Goal: Information Seeking & Learning: Learn about a topic

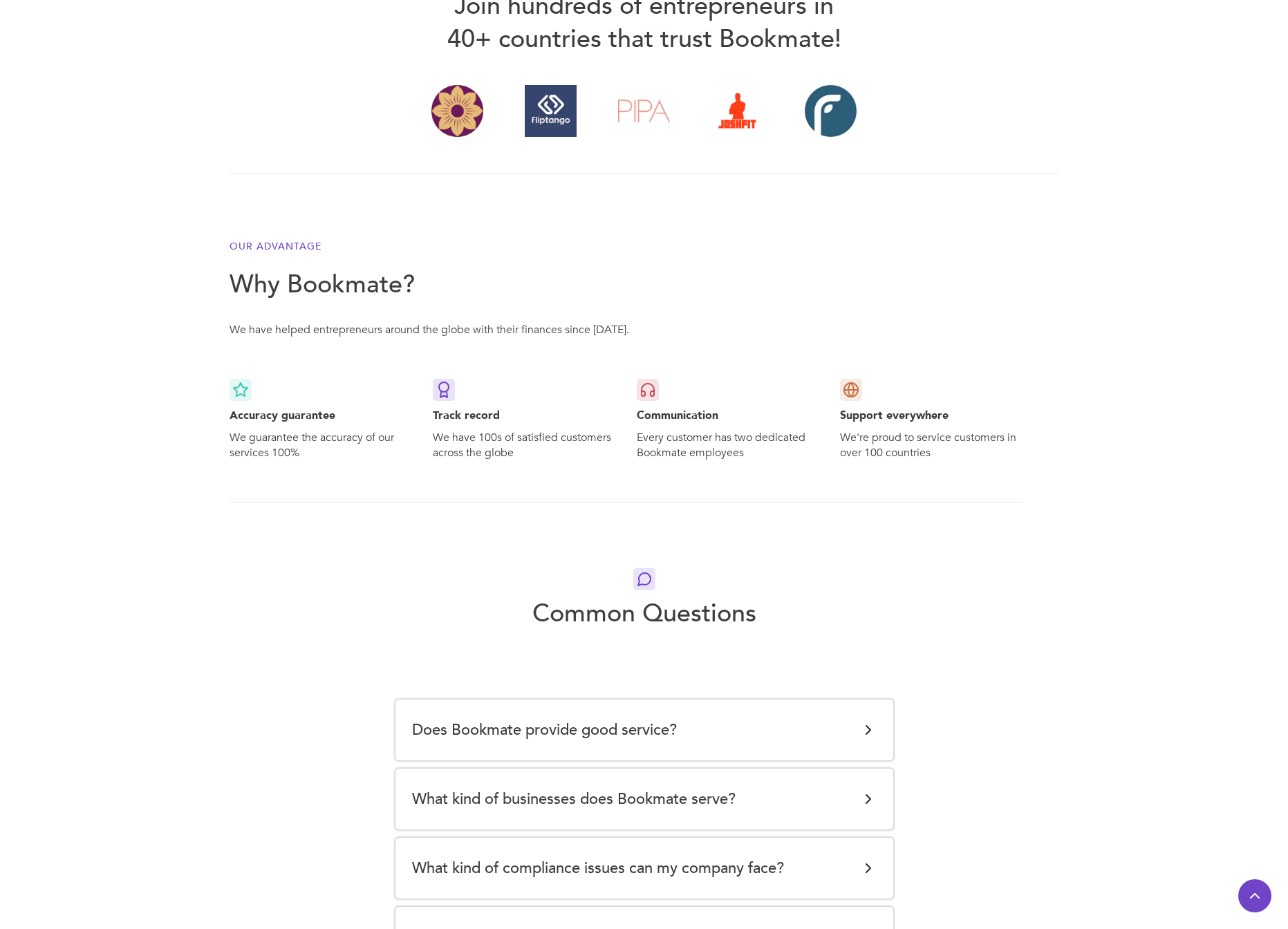
scroll to position [2437, 0]
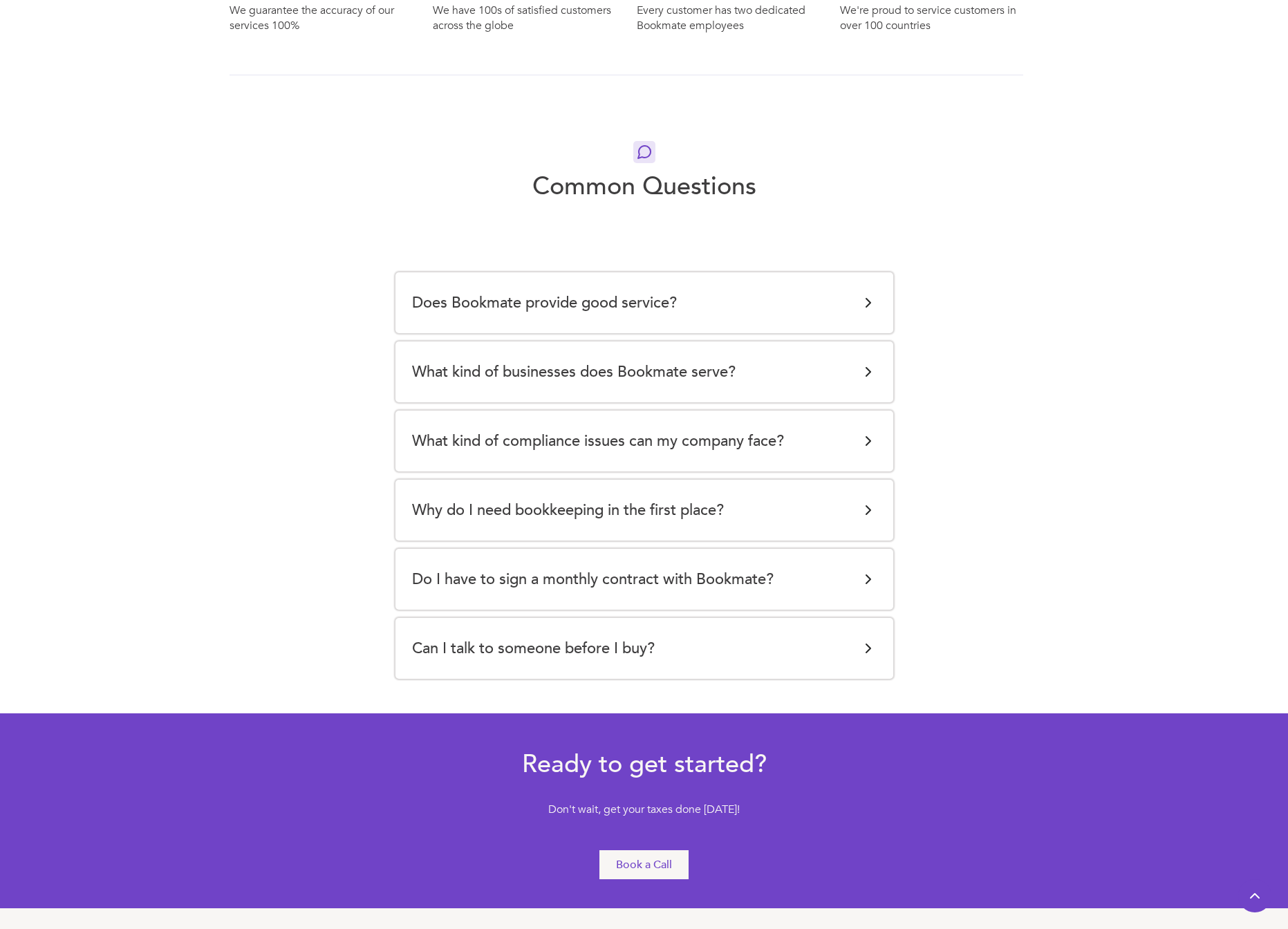
click at [699, 310] on div "Does Bookmate provide good service?" at bounding box center [644, 303] width 465 height 28
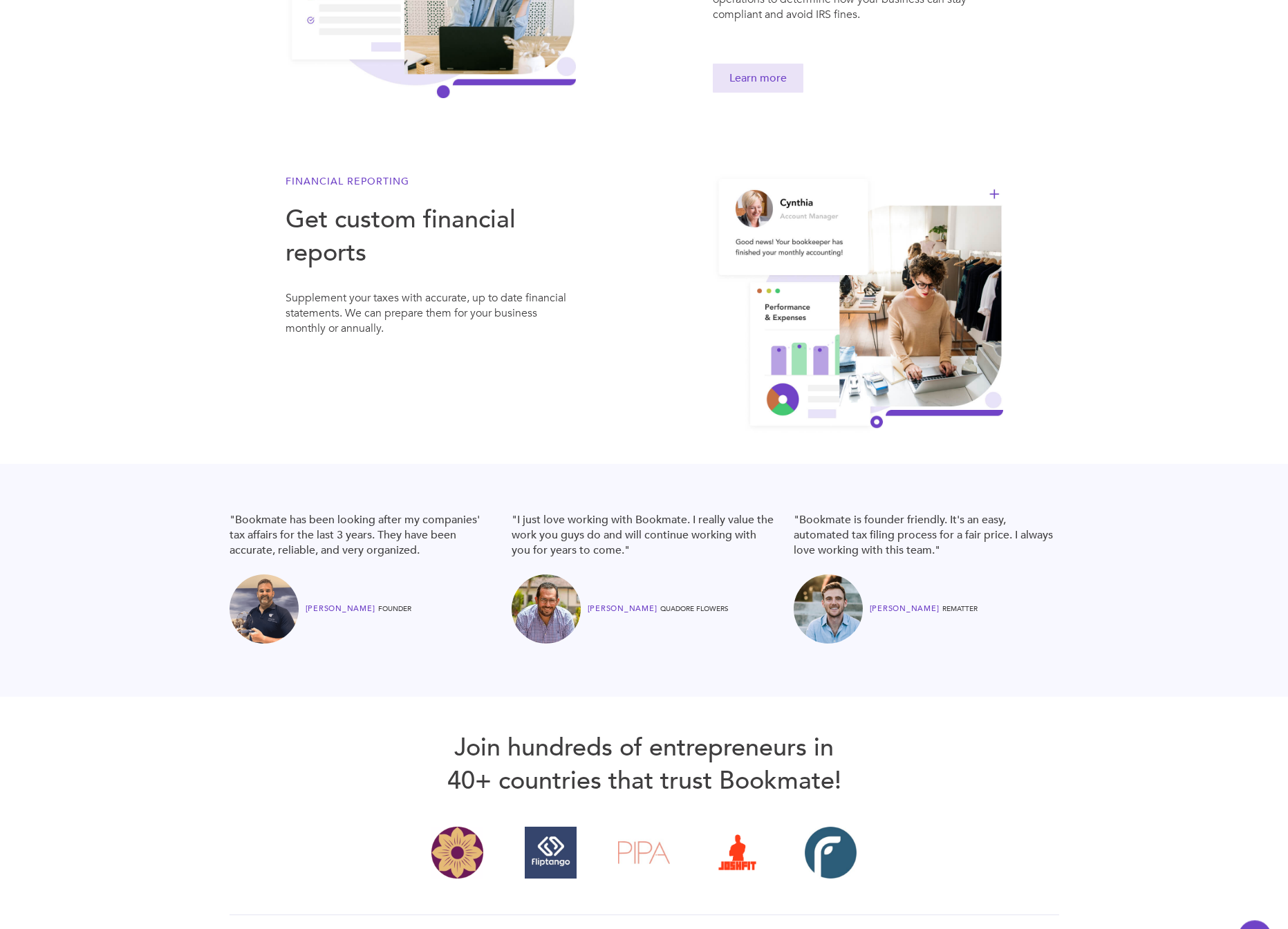
scroll to position [0, 0]
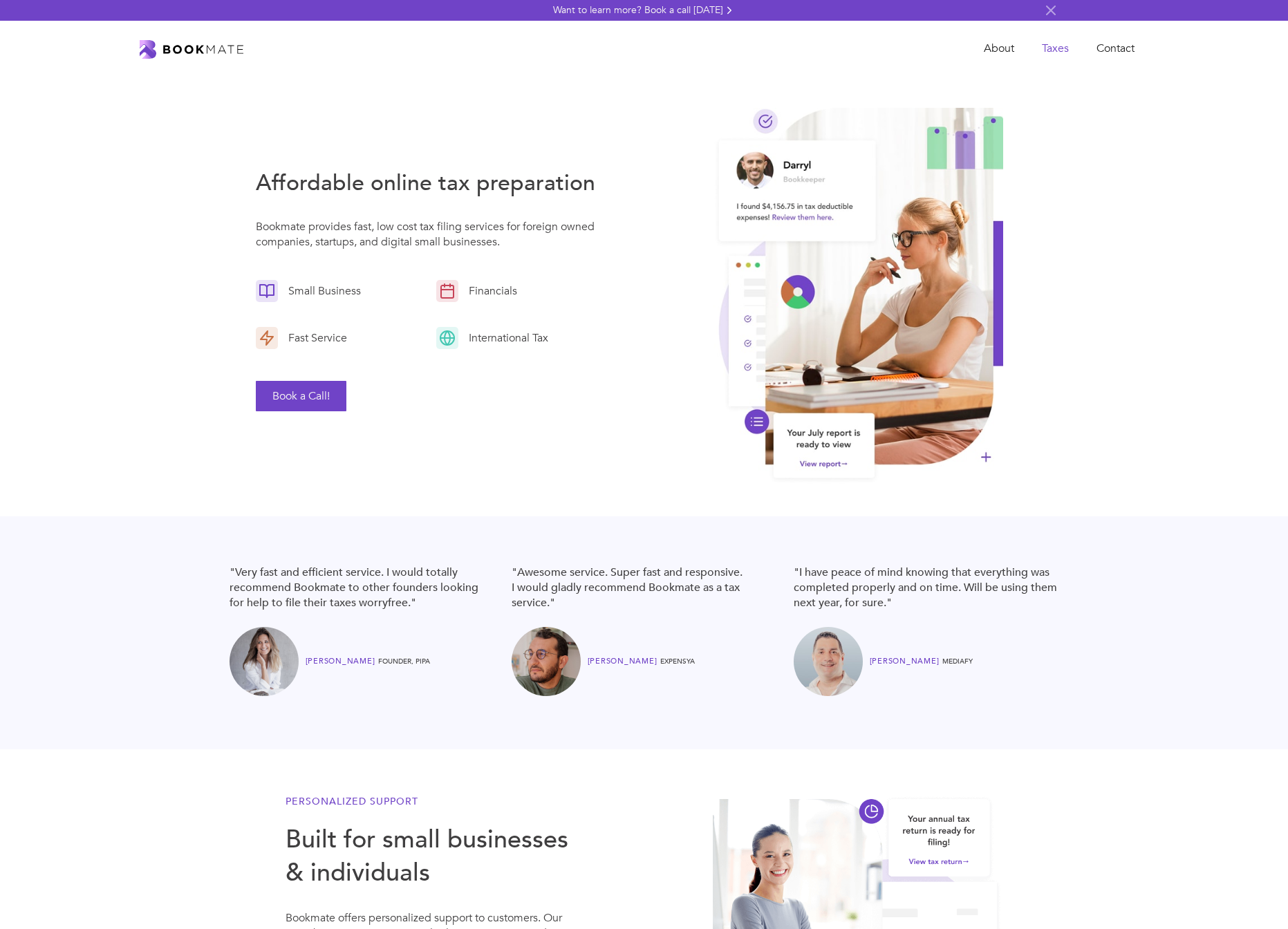
click at [1080, 55] on link "Taxes" at bounding box center [1055, 49] width 55 height 29
click at [1057, 47] on link "Taxes" at bounding box center [1055, 49] width 55 height 29
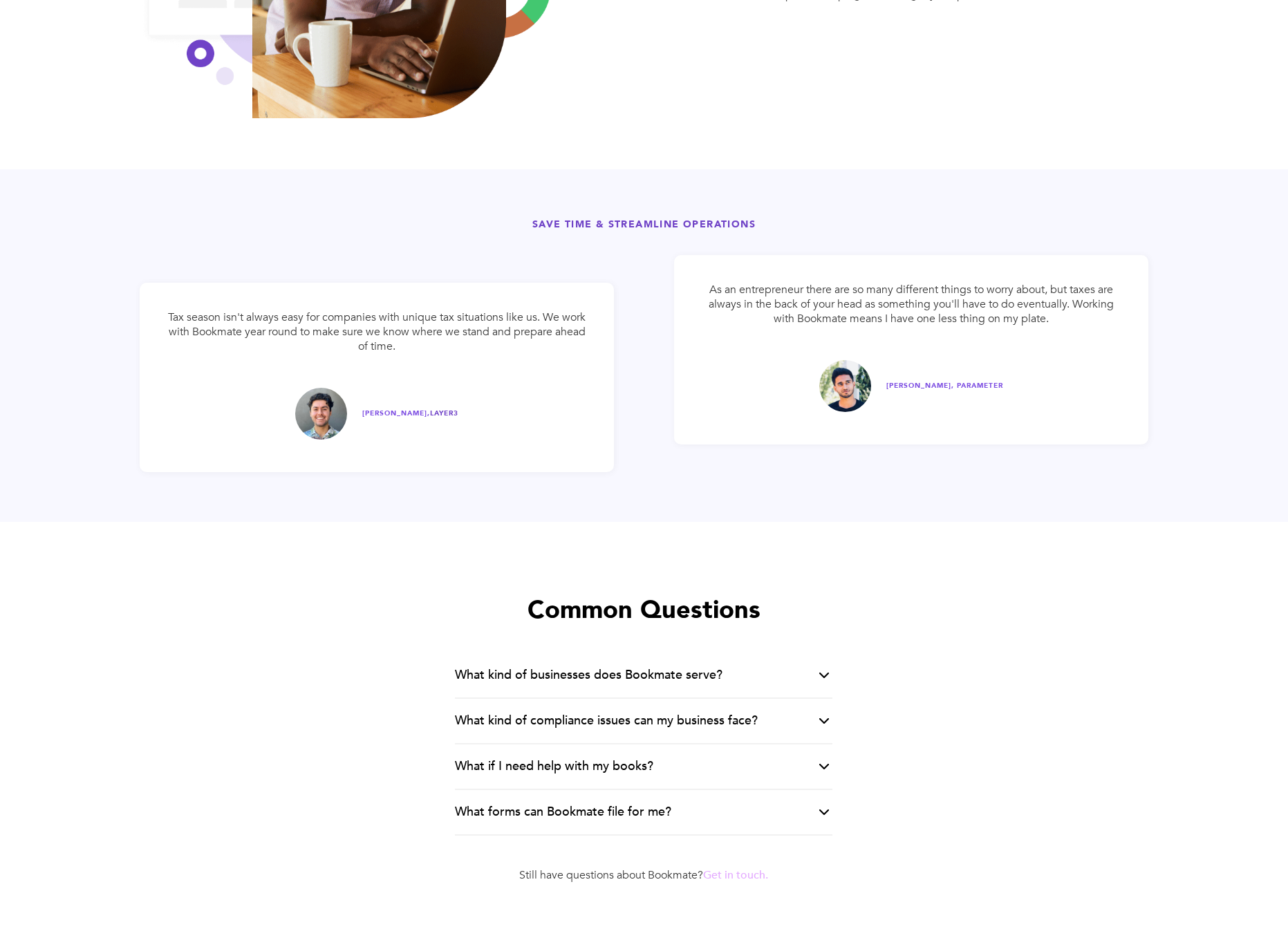
scroll to position [2505, 0]
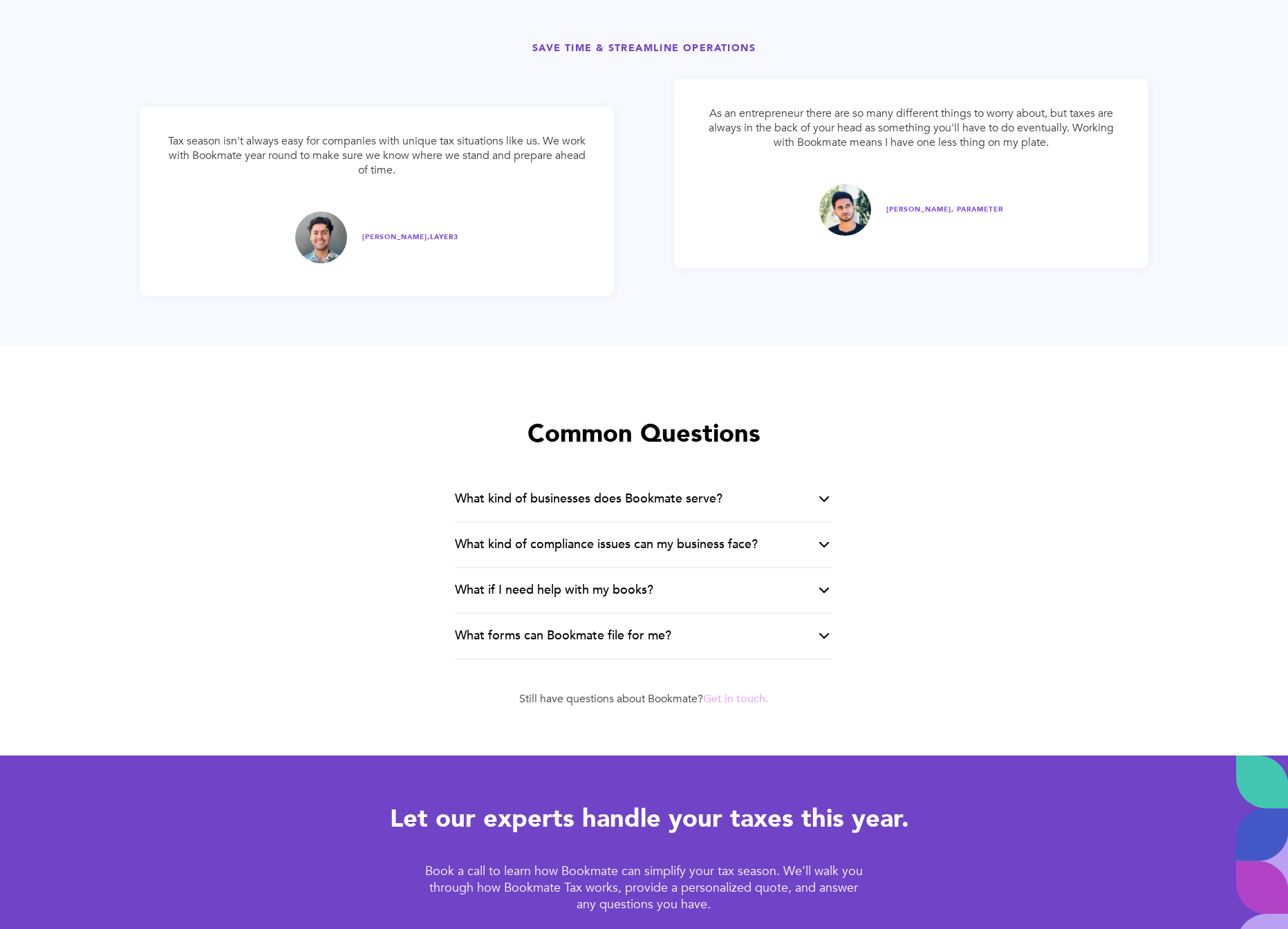
click at [574, 491] on div "What kind of businesses does Bookmate serve?" at bounding box center [589, 499] width 268 height 17
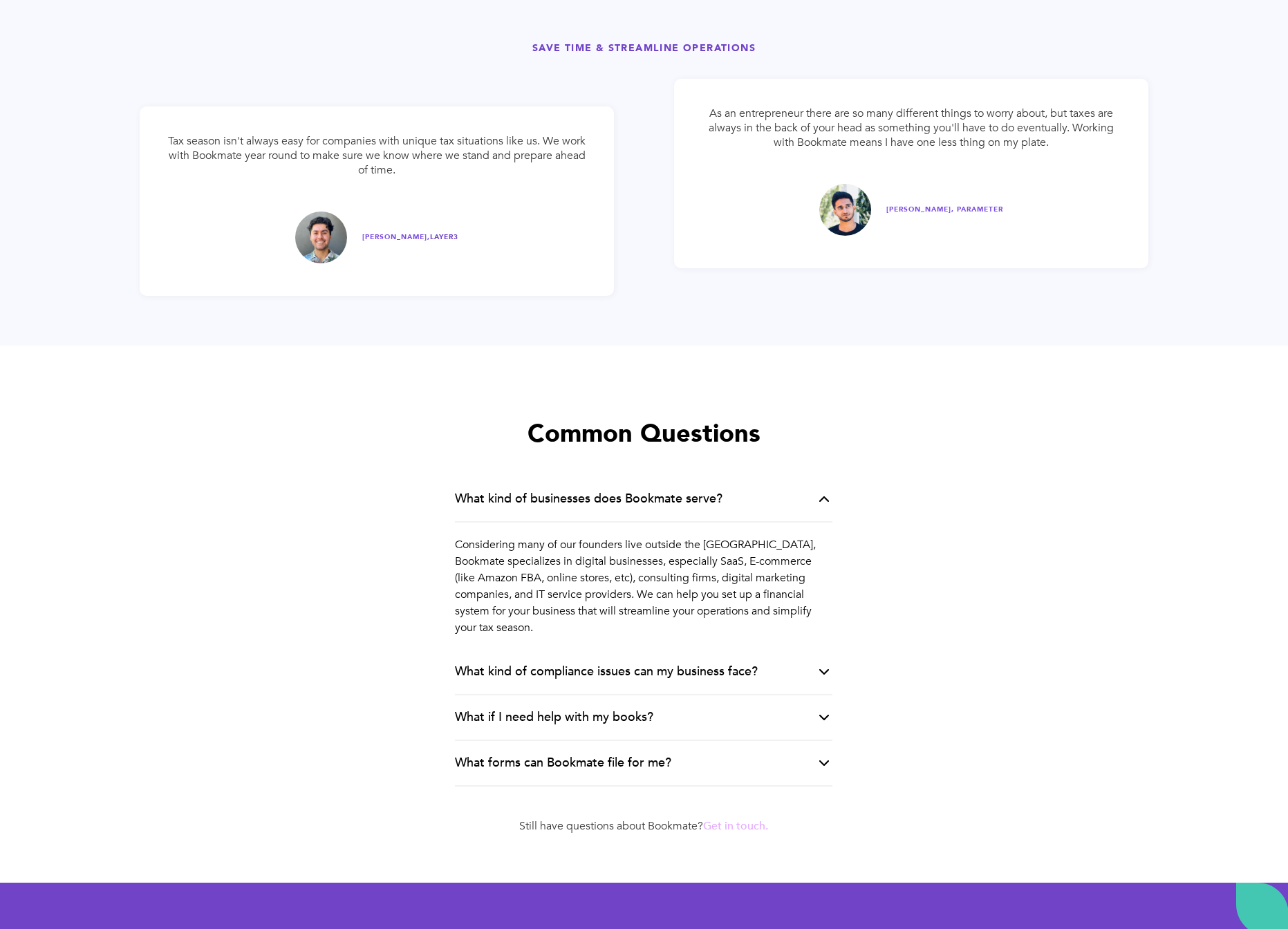
click at [764, 666] on div "What kind of compliance issues can my business face?" at bounding box center [643, 672] width 378 height 46
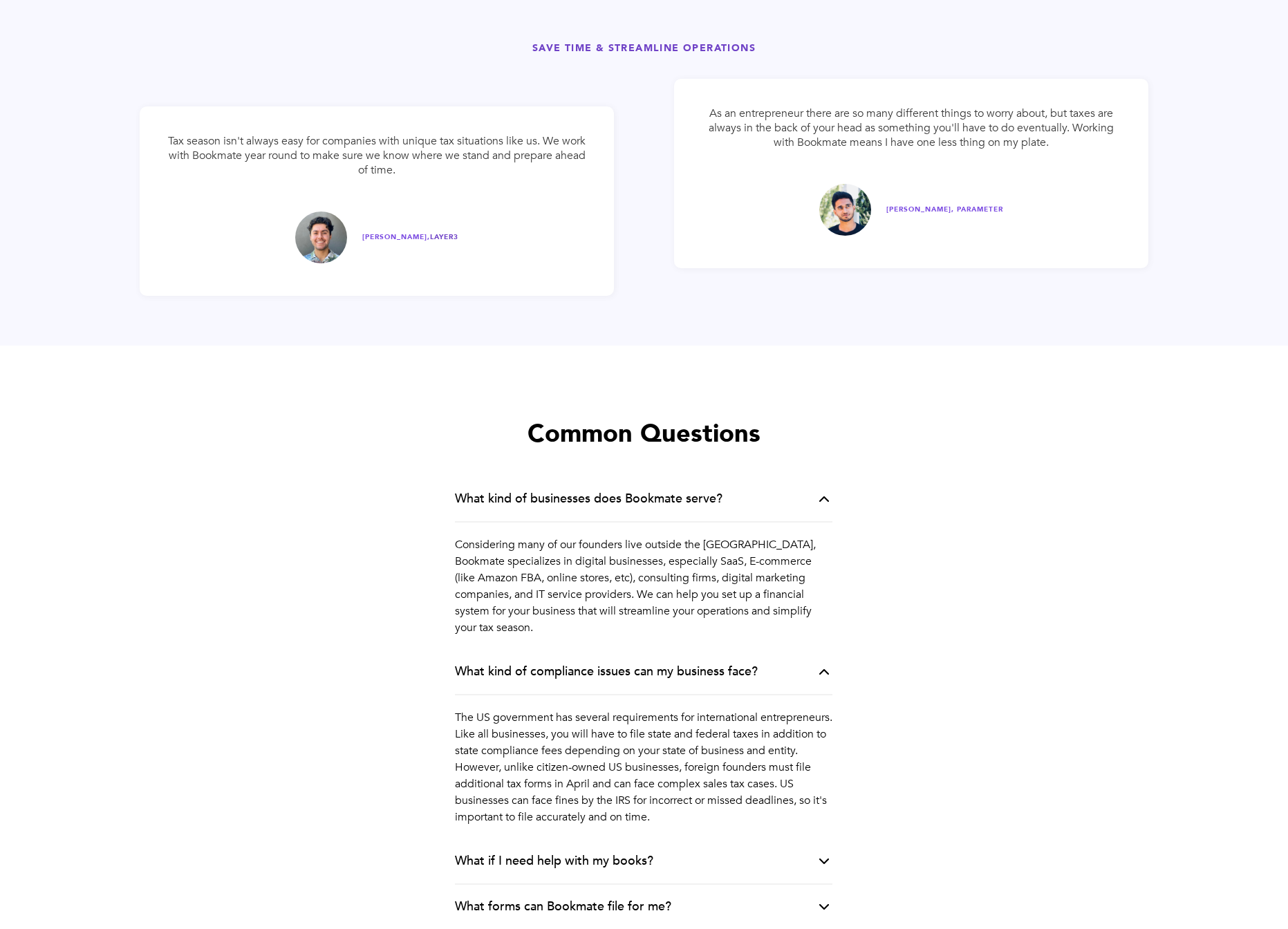
click at [763, 664] on div "What kind of compliance issues can my business face?" at bounding box center [643, 672] width 378 height 46
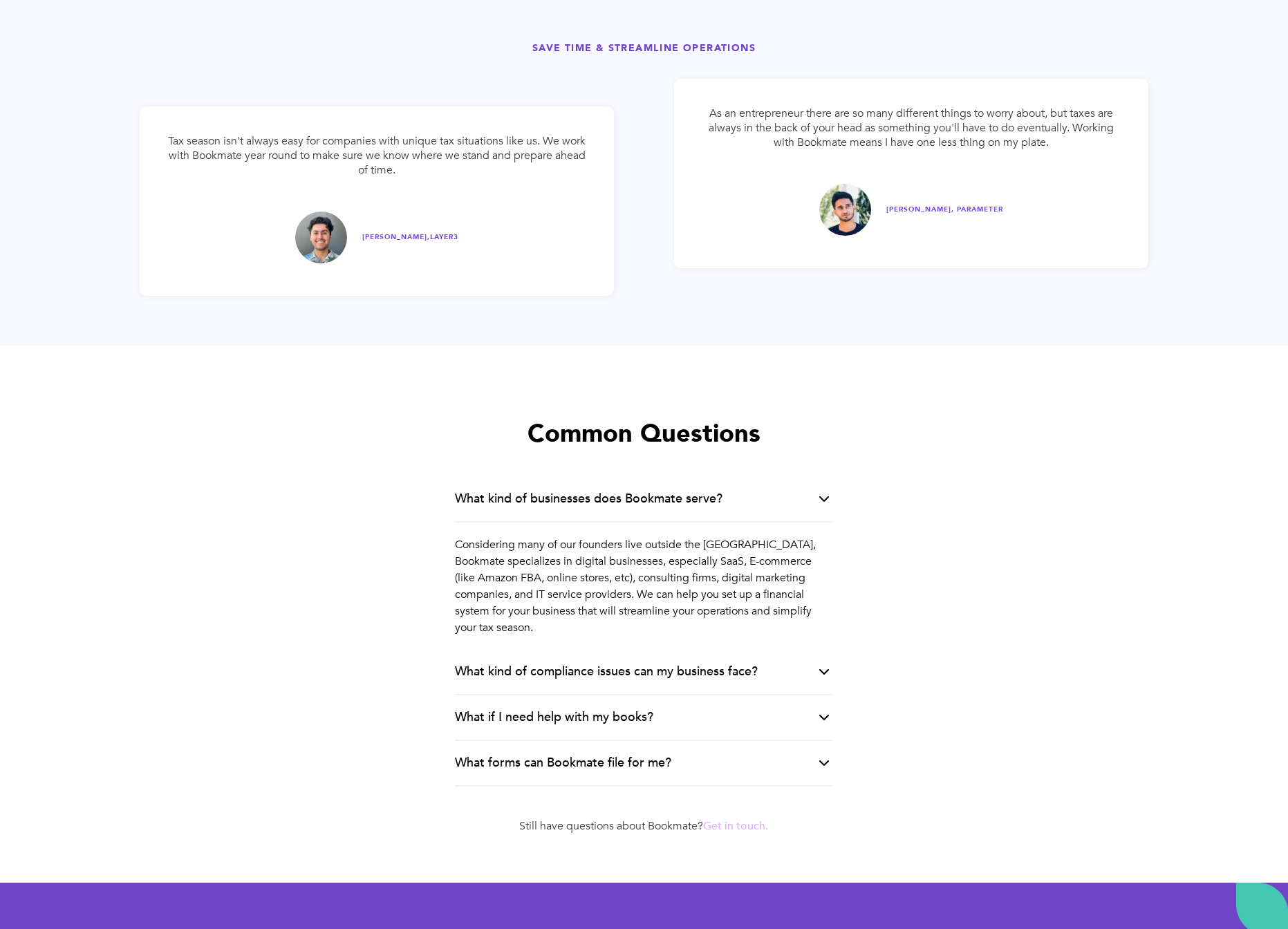
click at [681, 699] on div "What if I need help with my books?" at bounding box center [643, 718] width 378 height 46
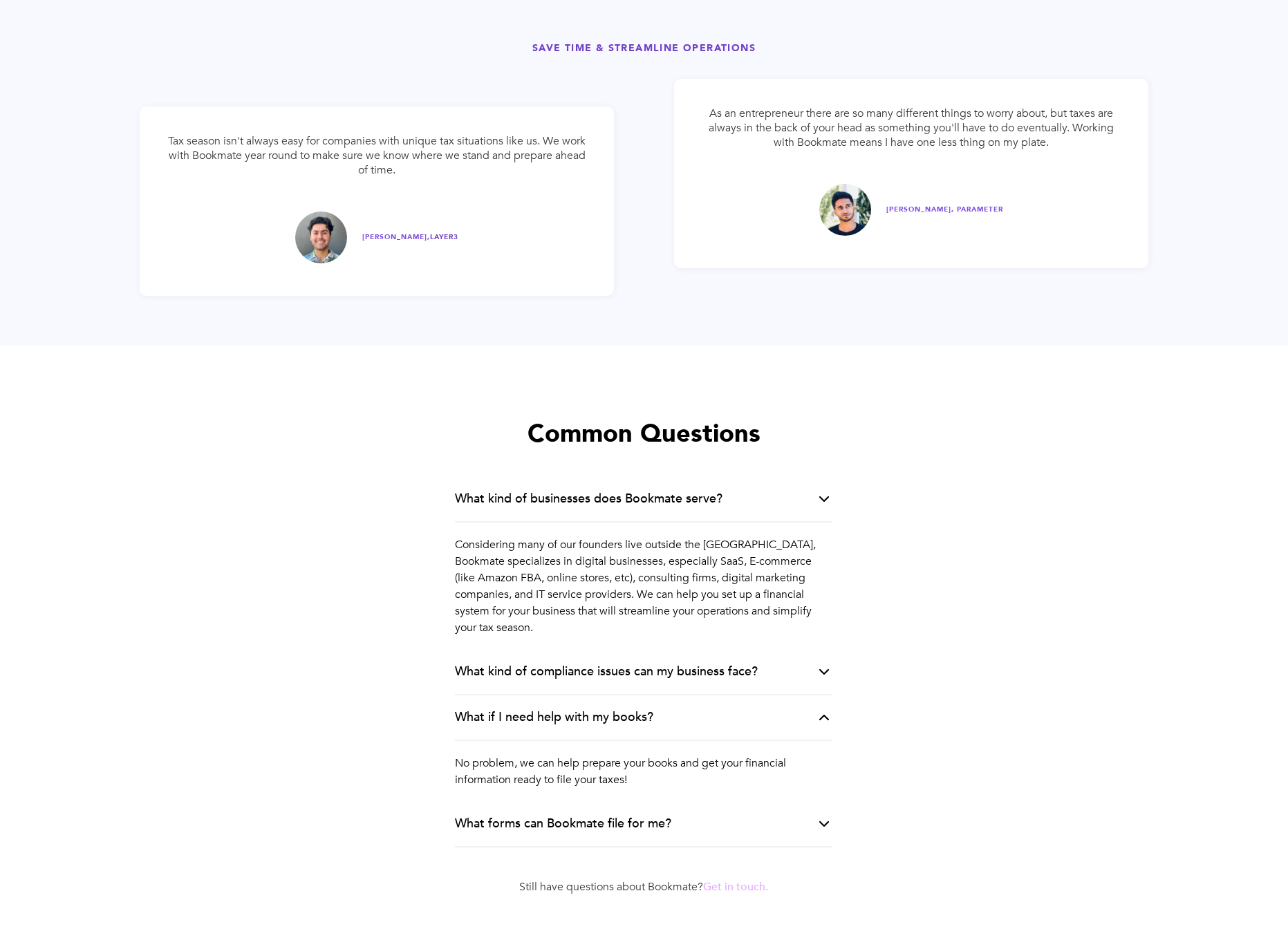
click at [667, 816] on div "What forms can Bookmate file for me?" at bounding box center [562, 824] width 216 height 17
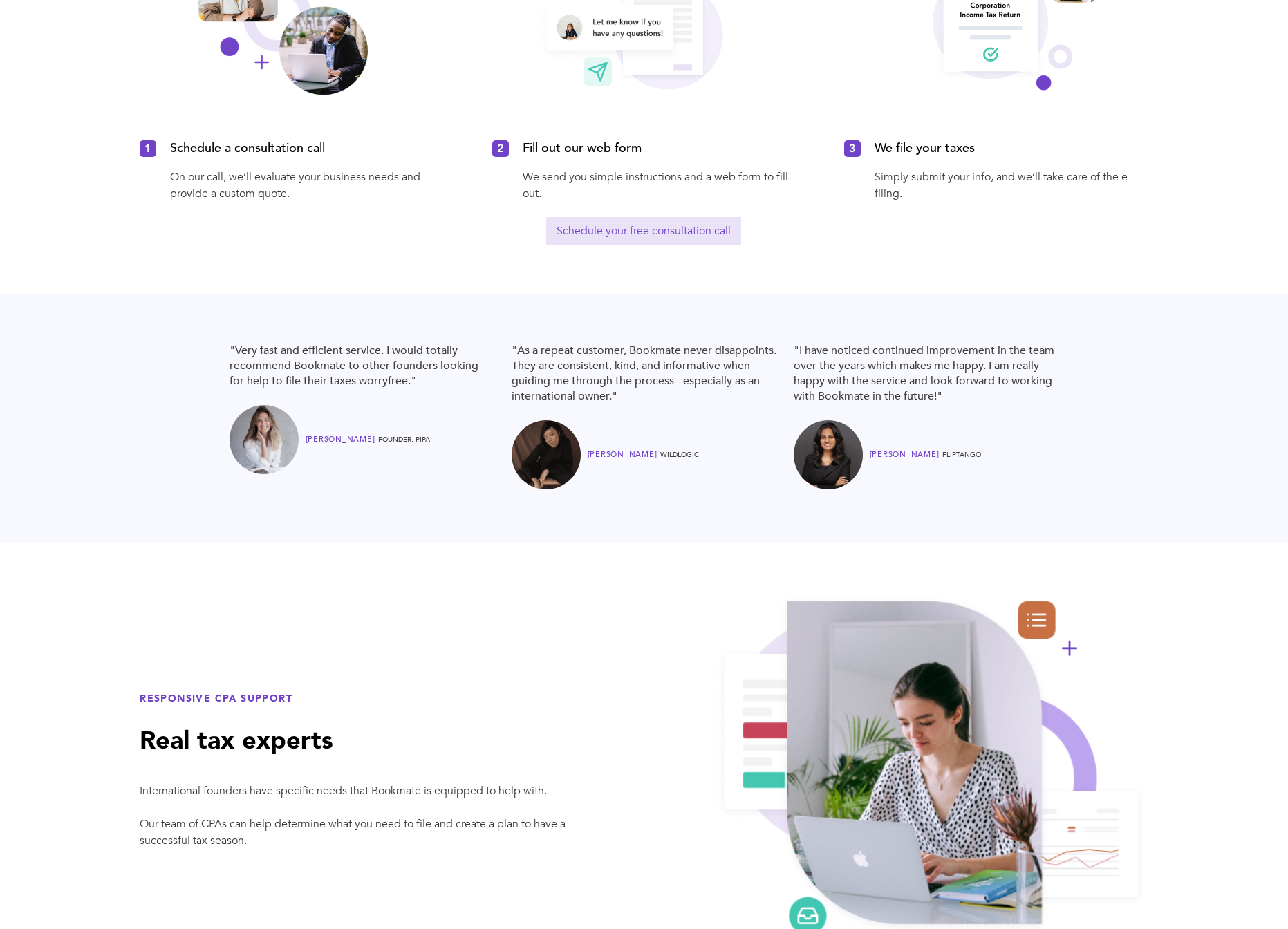
scroll to position [0, 0]
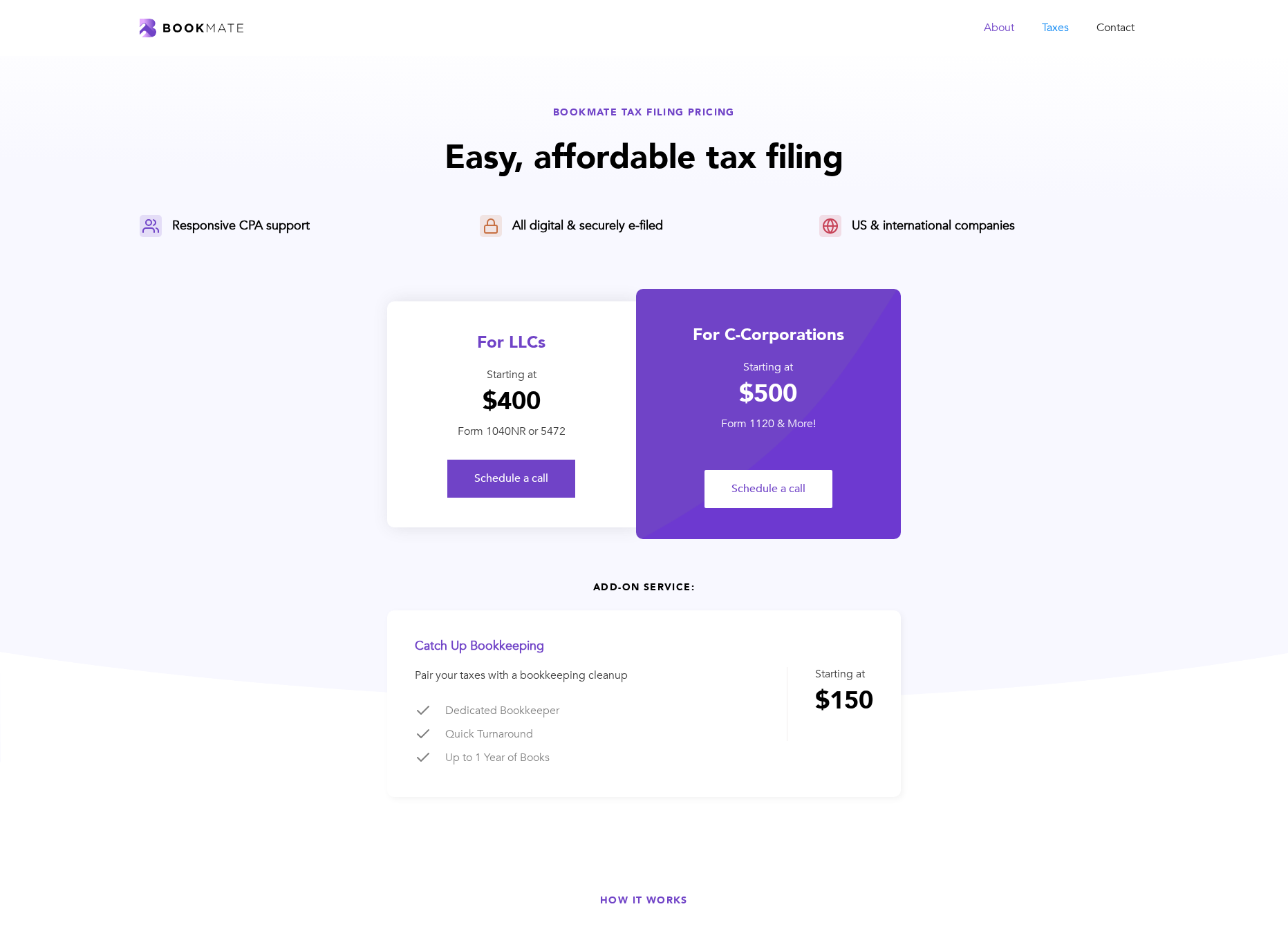
click at [1009, 28] on link "About" at bounding box center [999, 28] width 58 height 29
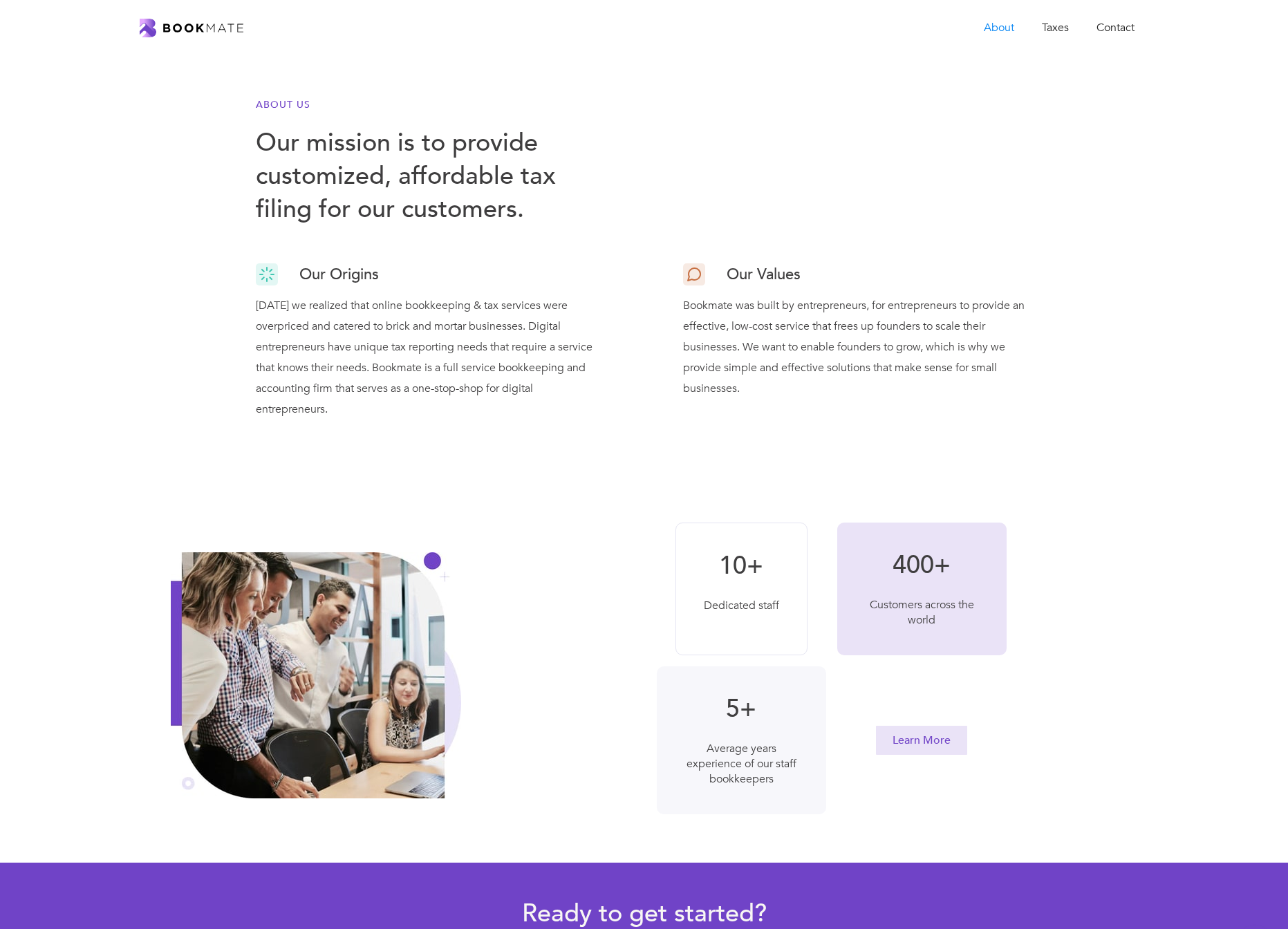
scroll to position [416, 0]
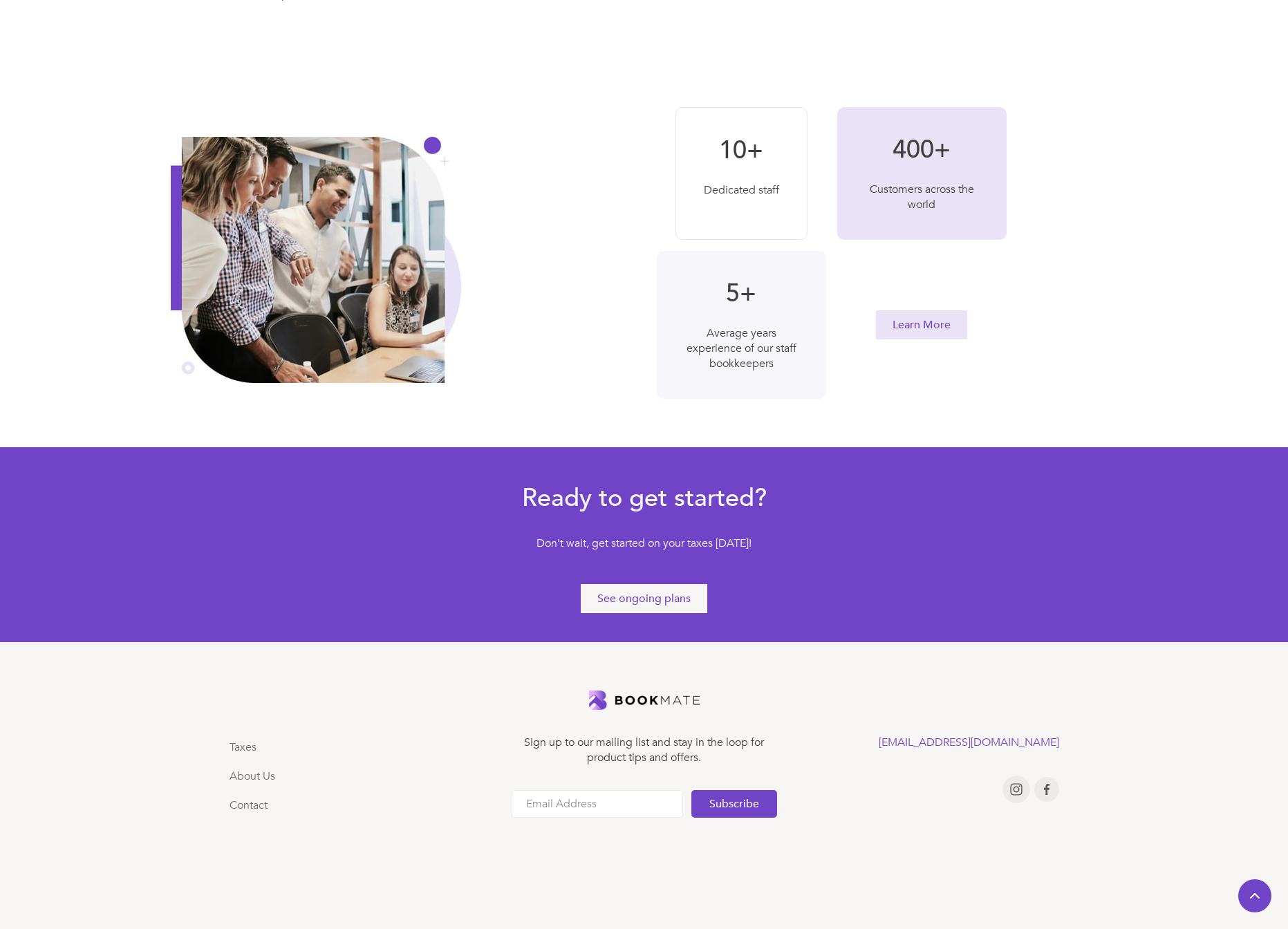
click at [1014, 790] on img at bounding box center [1016, 790] width 13 height 13
